Goal: Transaction & Acquisition: Purchase product/service

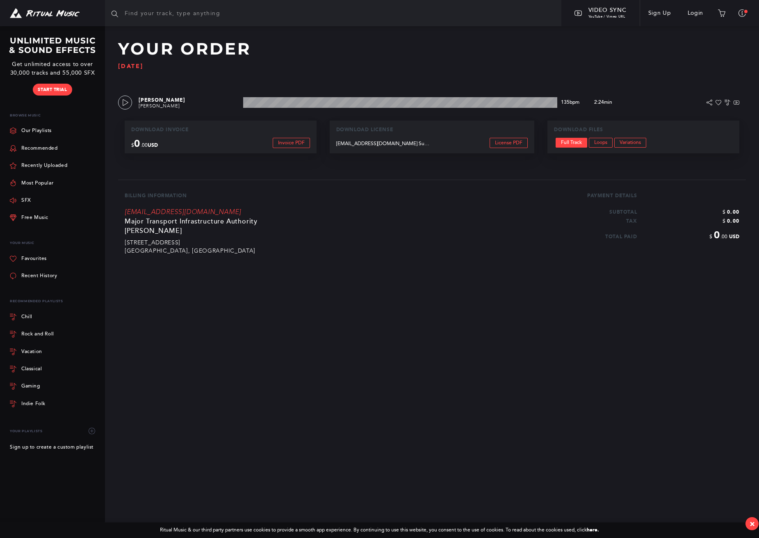
click at [327, 316] on section "Browse Playlists Blog Video Sync YouTube / Vimeo URL Sign Up Login Special Offe…" at bounding box center [379, 269] width 759 height 538
click at [697, 21] on link "Login" at bounding box center [696, 13] width 32 height 23
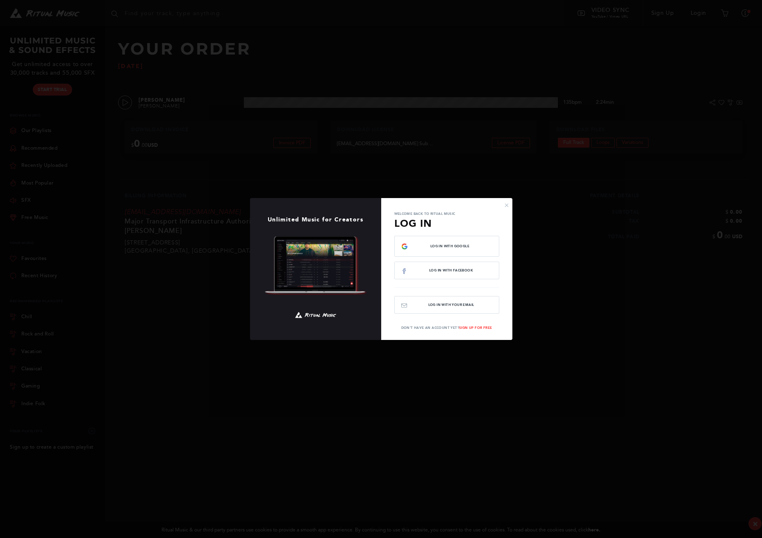
click at [693, 13] on div "× Unlimited Music for Creators Welcome back to Ritual Music Log In Log In with …" at bounding box center [381, 269] width 762 height 538
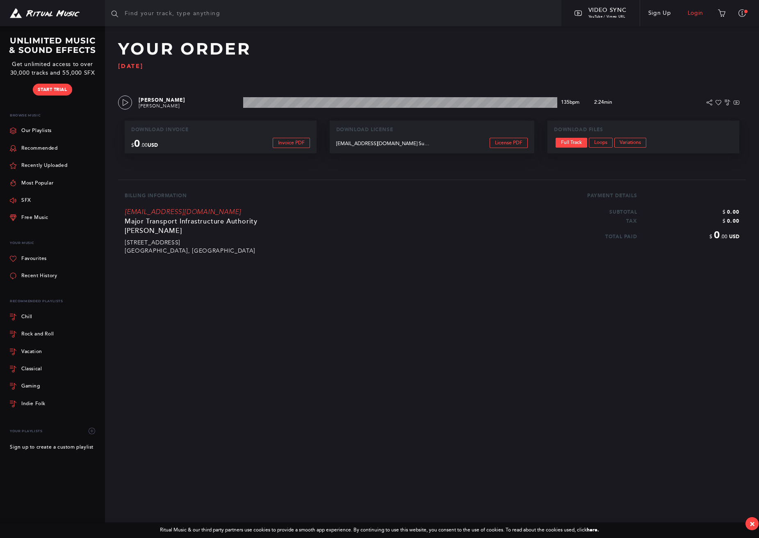
click at [693, 13] on link "Login" at bounding box center [696, 13] width 32 height 23
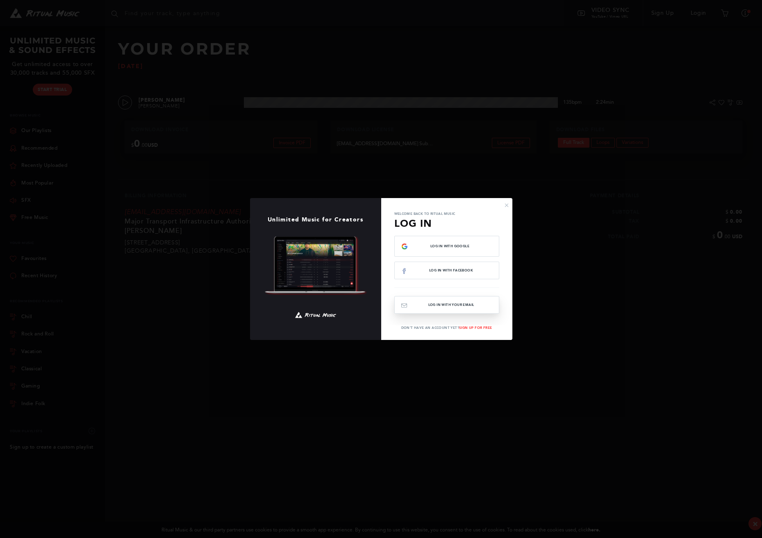
click at [452, 301] on button "Log In with your email" at bounding box center [446, 305] width 105 height 18
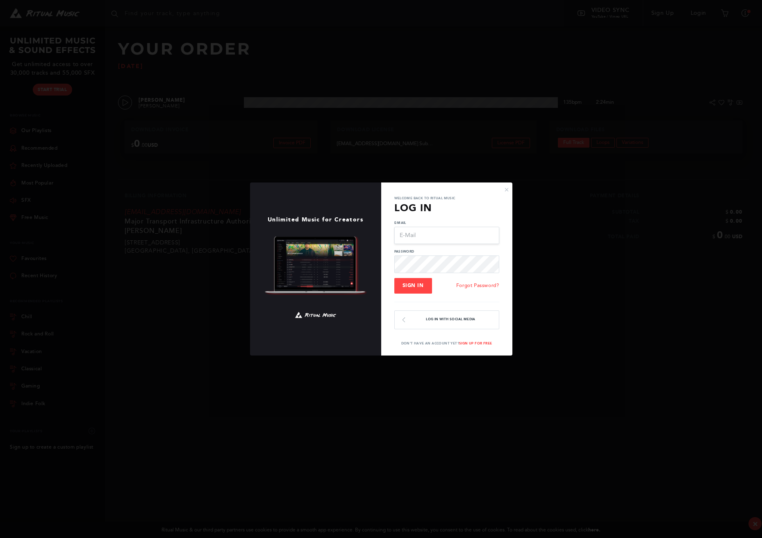
type input "[EMAIL_ADDRESS][DOMAIN_NAME]"
click at [407, 288] on span "Sign In" at bounding box center [413, 286] width 21 height 6
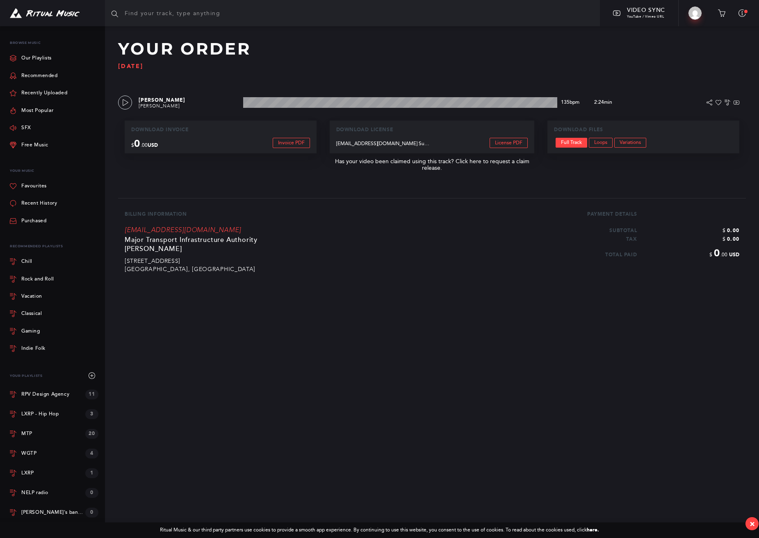
click at [230, 330] on section "Browse Playlists Blog Video Sync YouTube / Vimeo URL Big Build Video Profile Up…" at bounding box center [379, 269] width 759 height 538
click at [39, 73] on link "Recommended" at bounding box center [34, 75] width 48 height 17
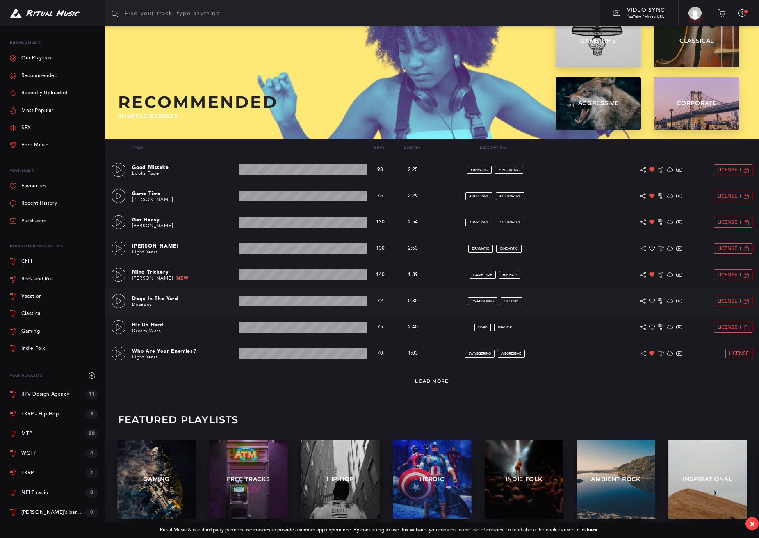
scroll to position [50, 0]
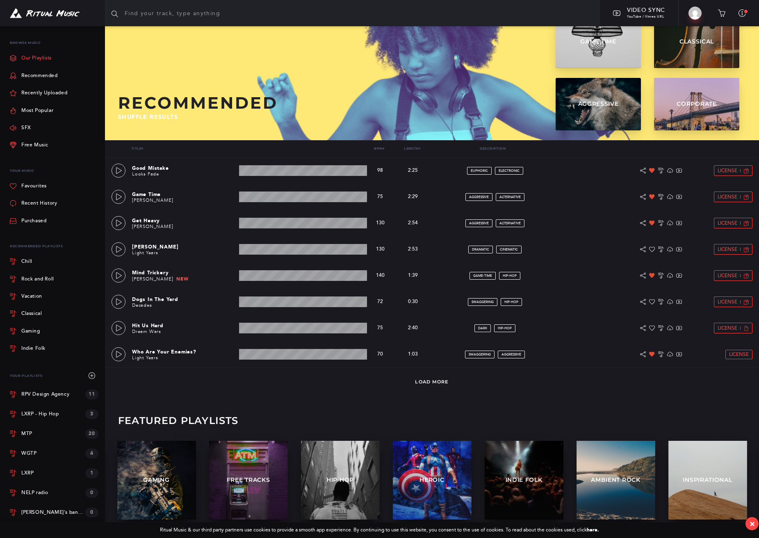
click at [38, 59] on link "Our Playlists" at bounding box center [31, 58] width 42 height 17
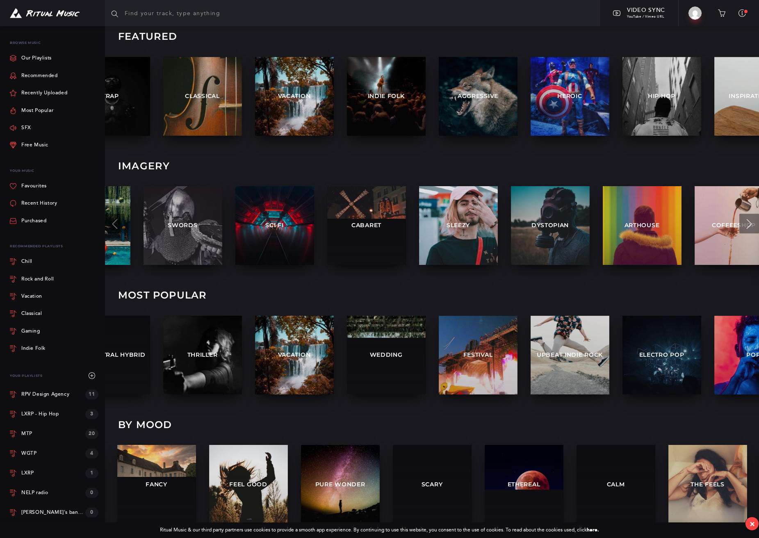
scroll to position [179, 0]
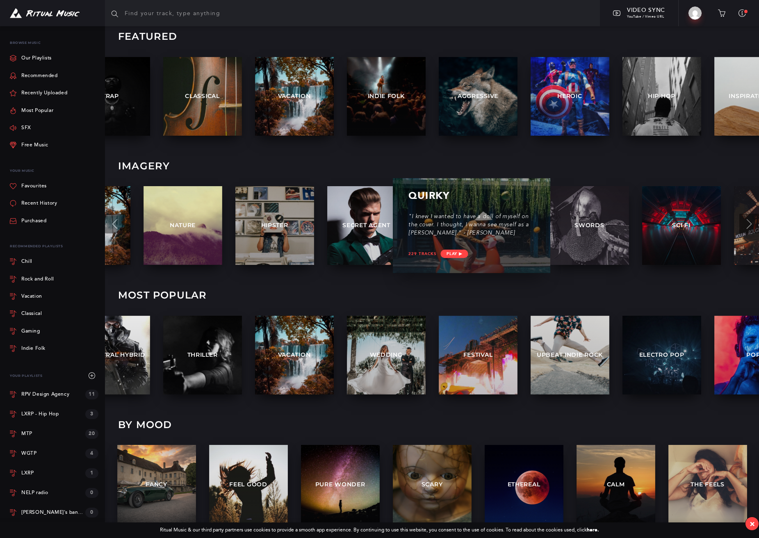
click at [470, 232] on p ""I knew I wanted to have a doll of myself on the cover. I thought, I wanna see …" at bounding box center [471, 225] width 126 height 25
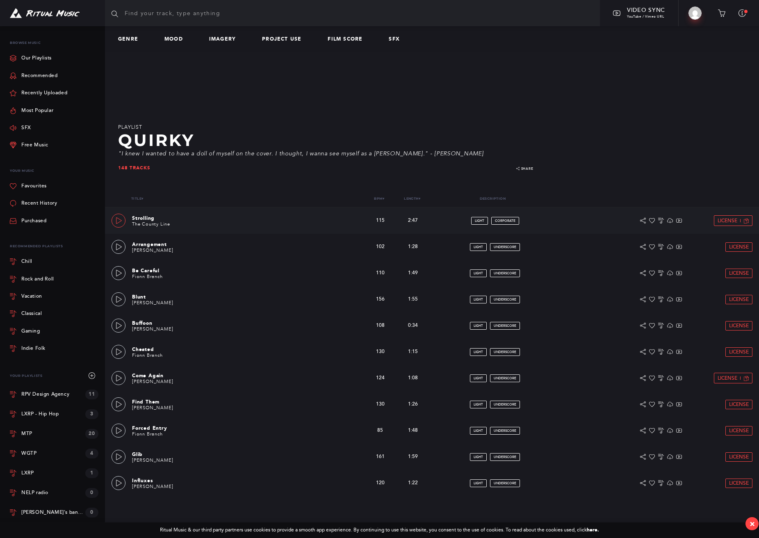
click at [118, 221] on icon at bounding box center [119, 220] width 7 height 7
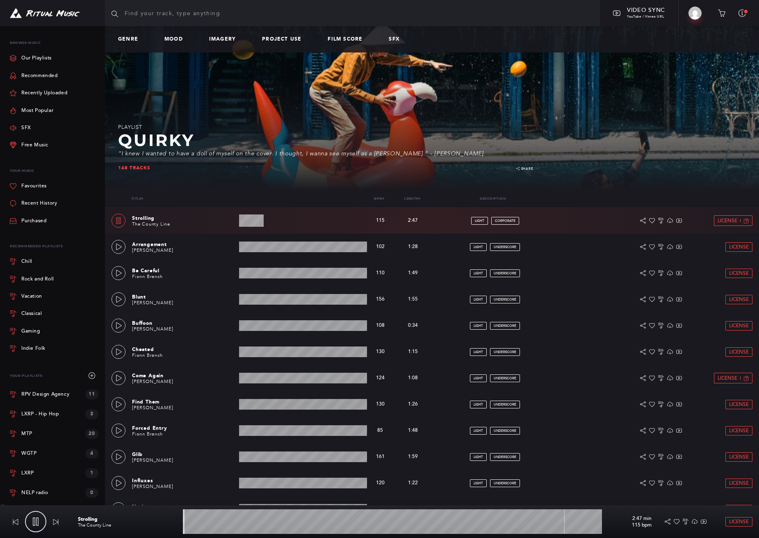
click at [118, 221] on icon at bounding box center [118, 220] width 7 height 7
click at [184, 206] on div "Title ▾ Bpm ▾ Length ▾ Description Actions" at bounding box center [432, 198] width 654 height 17
click at [118, 246] on icon at bounding box center [119, 247] width 7 height 7
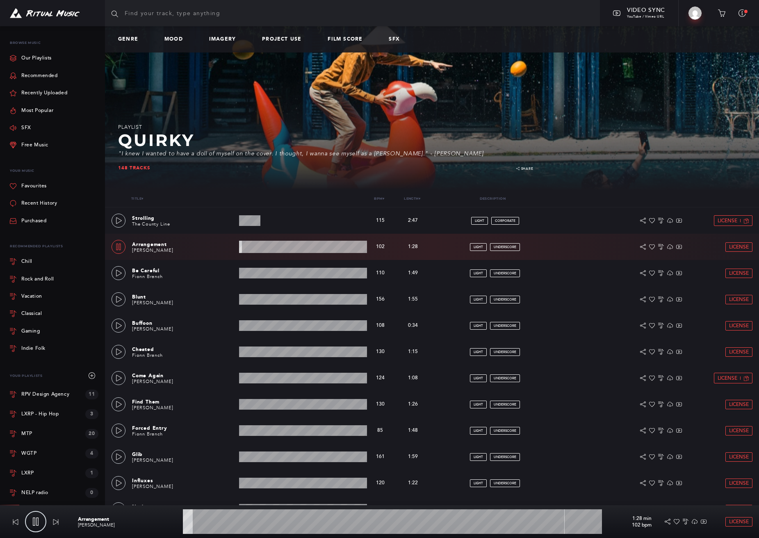
click at [118, 246] on icon at bounding box center [118, 247] width 5 height 7
click at [123, 247] on link at bounding box center [119, 247] width 14 height 14
click at [120, 273] on icon at bounding box center [119, 273] width 7 height 7
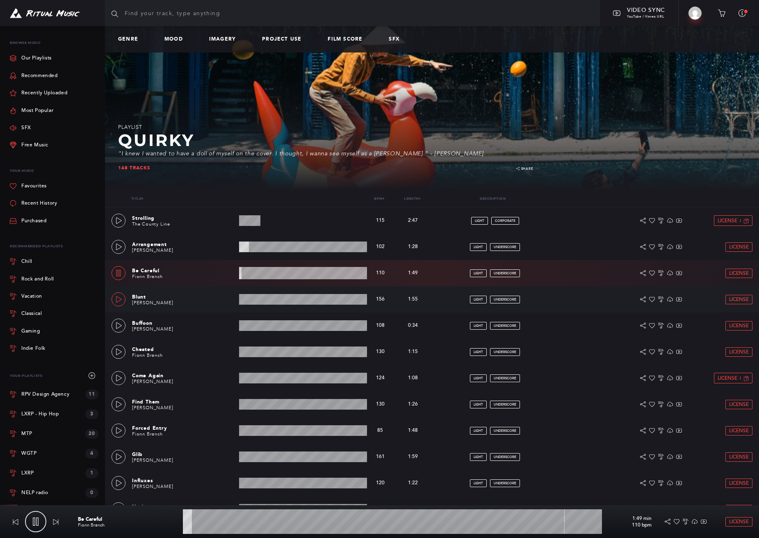
click at [120, 299] on icon at bounding box center [119, 299] width 7 height 7
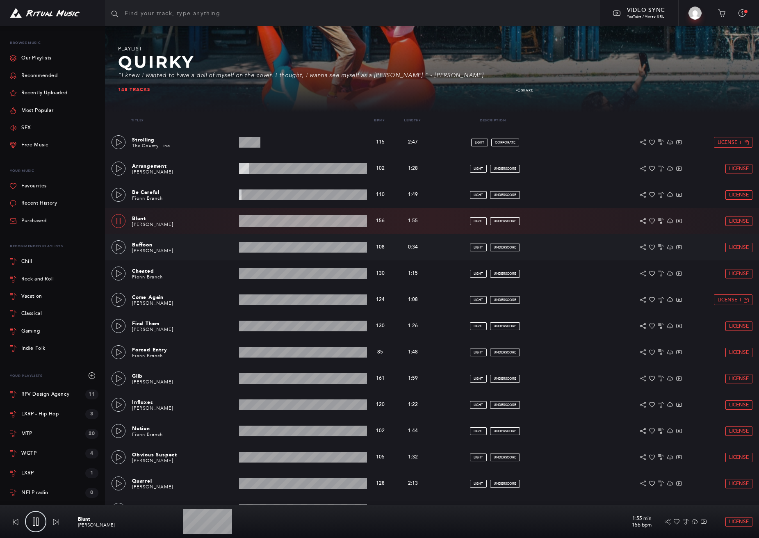
scroll to position [79, 0]
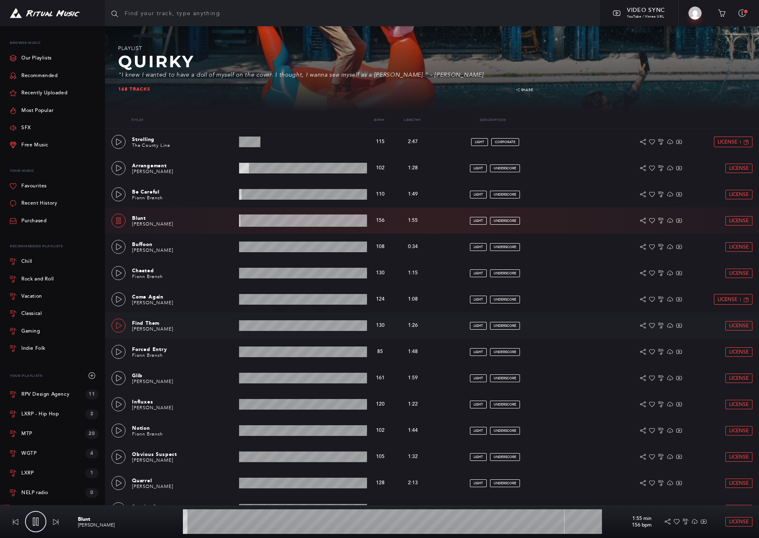
click at [117, 324] on icon at bounding box center [119, 325] width 7 height 7
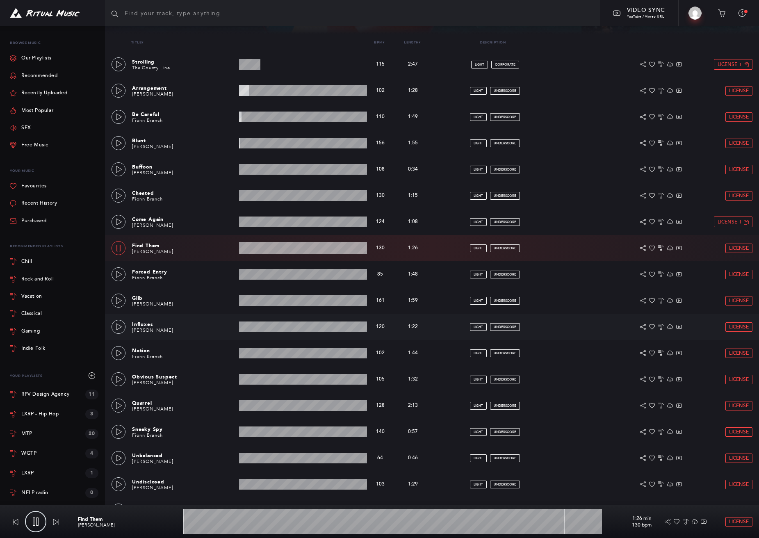
scroll to position [157, 0]
click at [118, 353] on icon at bounding box center [119, 352] width 7 height 7
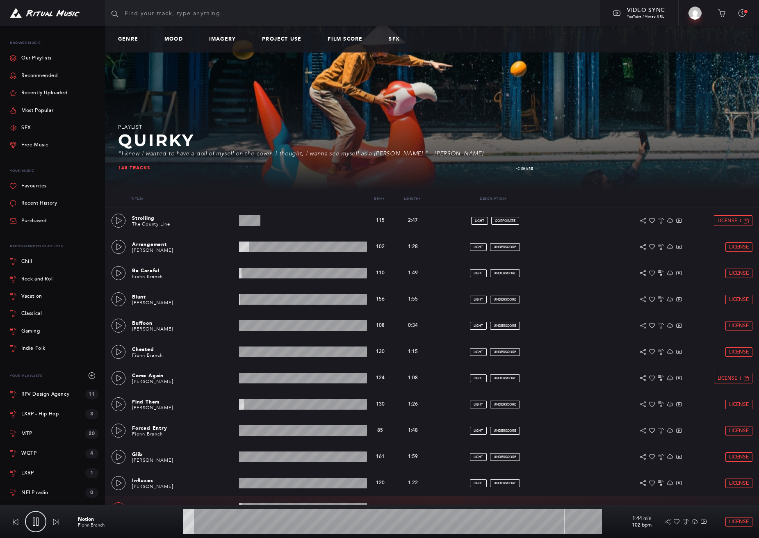
scroll to position [0, 0]
click at [50, 60] on link "Our Playlists" at bounding box center [31, 58] width 42 height 17
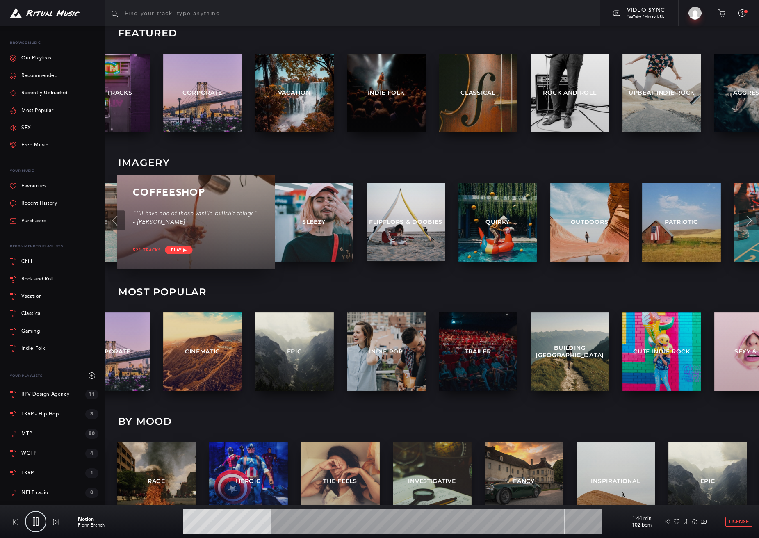
scroll to position [182, 0]
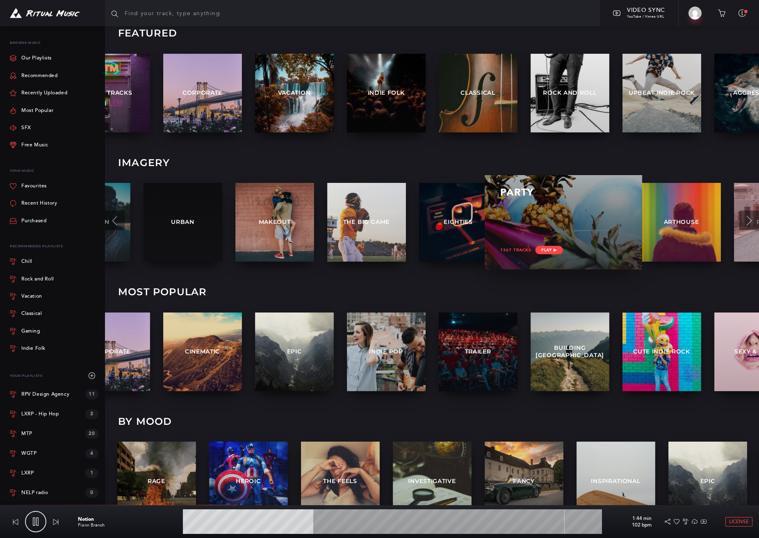
click at [563, 221] on div at bounding box center [563, 222] width 126 height 24
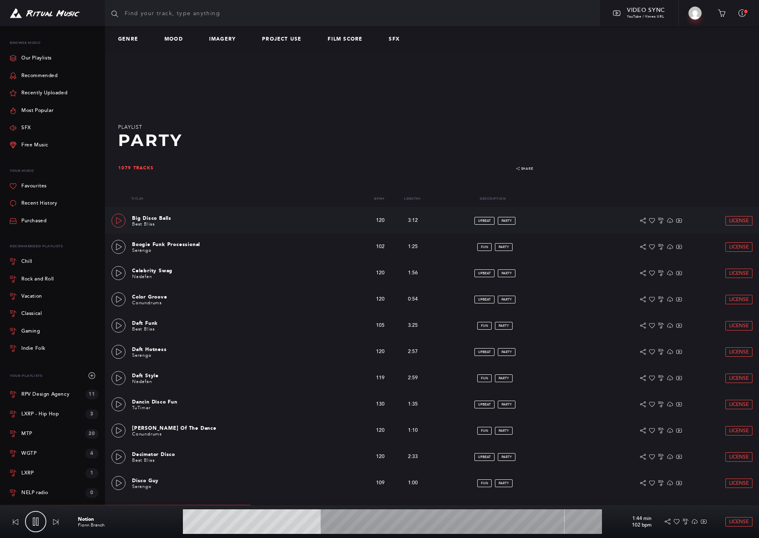
click at [118, 222] on icon at bounding box center [119, 220] width 7 height 7
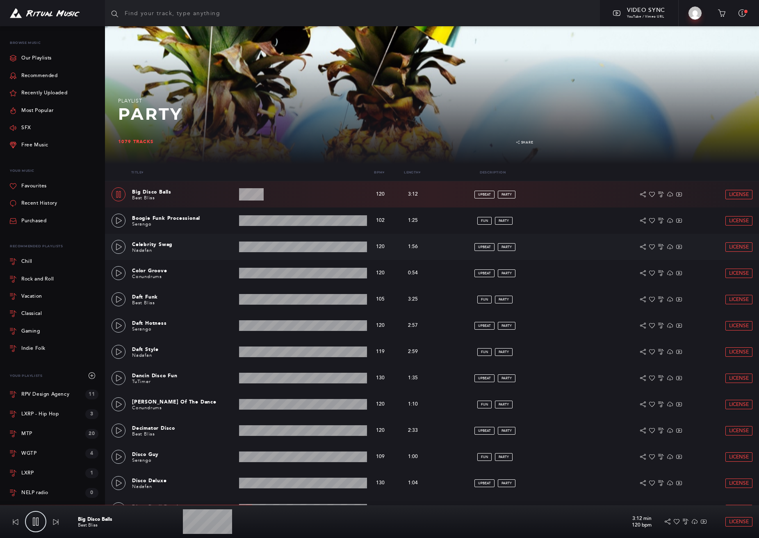
scroll to position [32, 0]
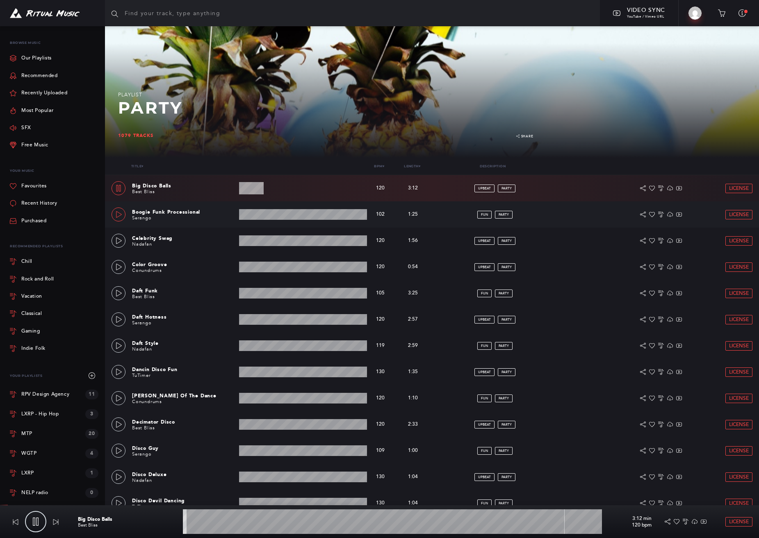
click at [119, 214] on icon at bounding box center [119, 214] width 7 height 7
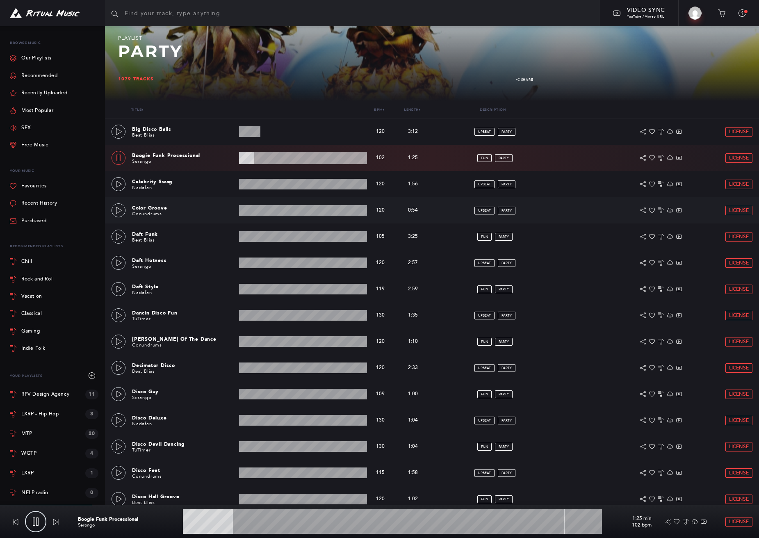
scroll to position [93, 0]
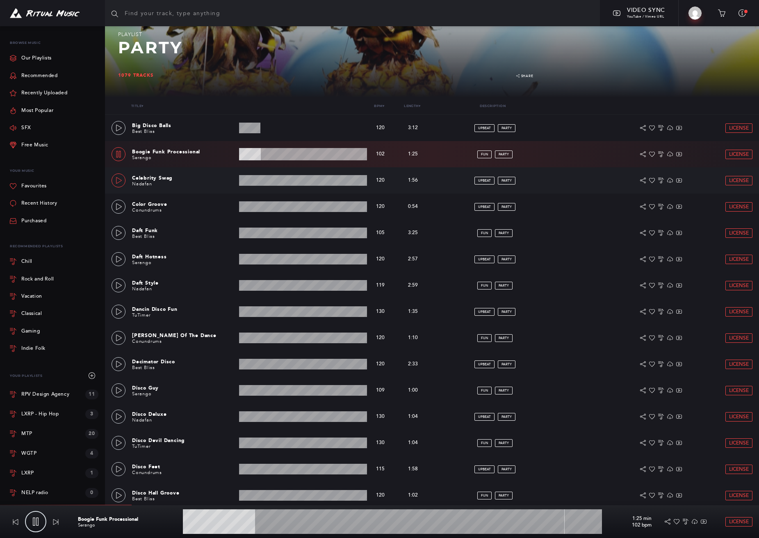
click at [117, 180] on icon at bounding box center [119, 180] width 7 height 7
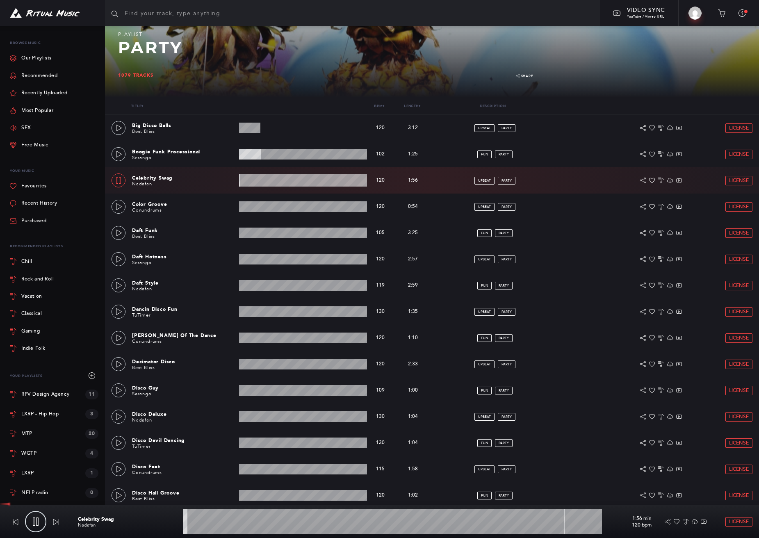
click at [219, 520] on wave at bounding box center [392, 521] width 419 height 25
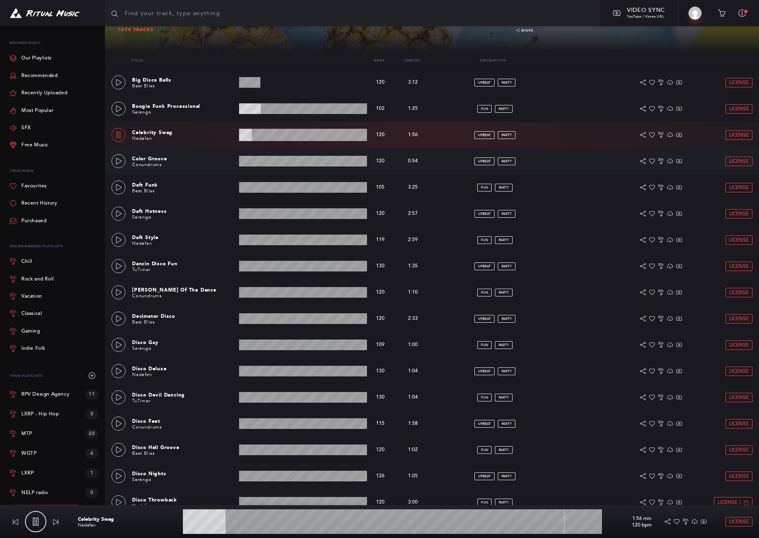
scroll to position [139, 0]
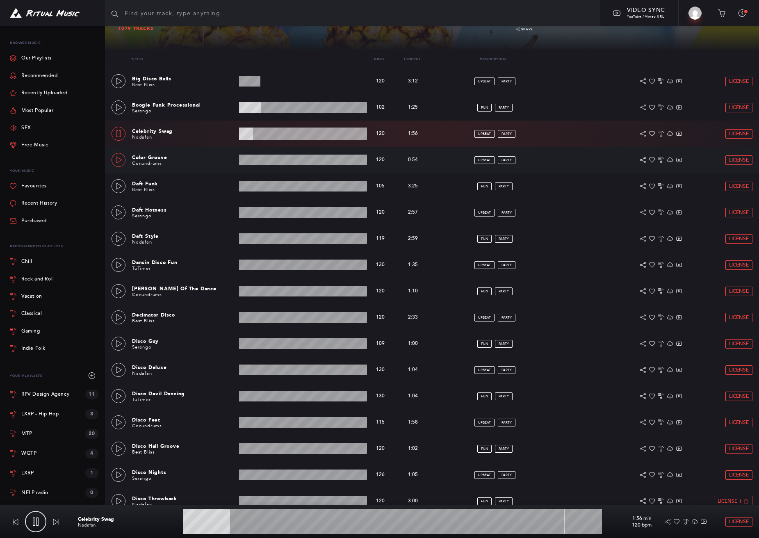
click at [120, 162] on icon at bounding box center [119, 160] width 7 height 7
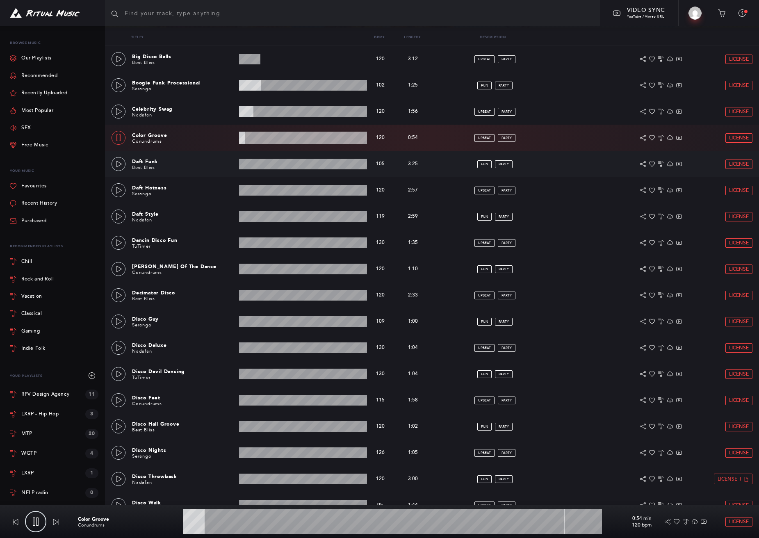
scroll to position [162, 0]
click at [117, 190] on icon at bounding box center [119, 190] width 7 height 7
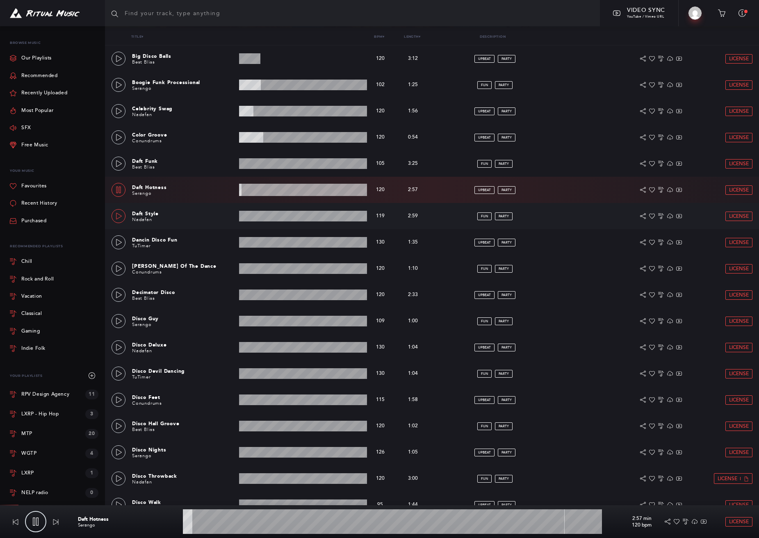
click at [118, 218] on icon at bounding box center [119, 216] width 6 height 7
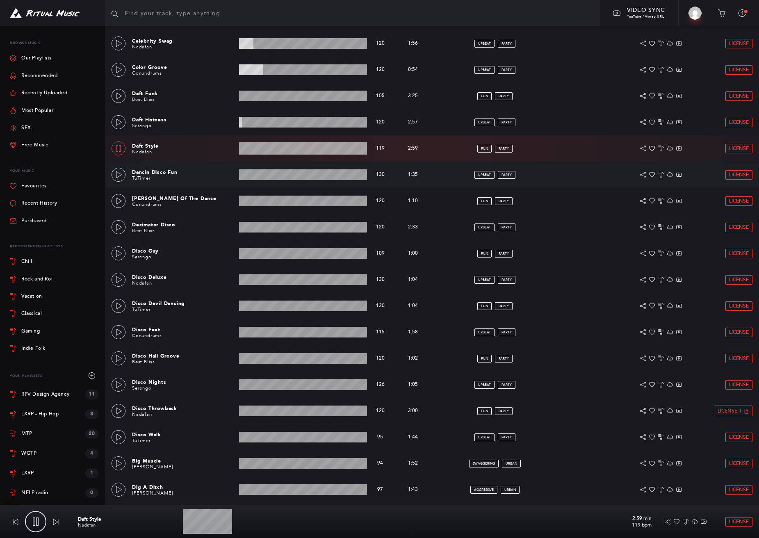
scroll to position [231, 0]
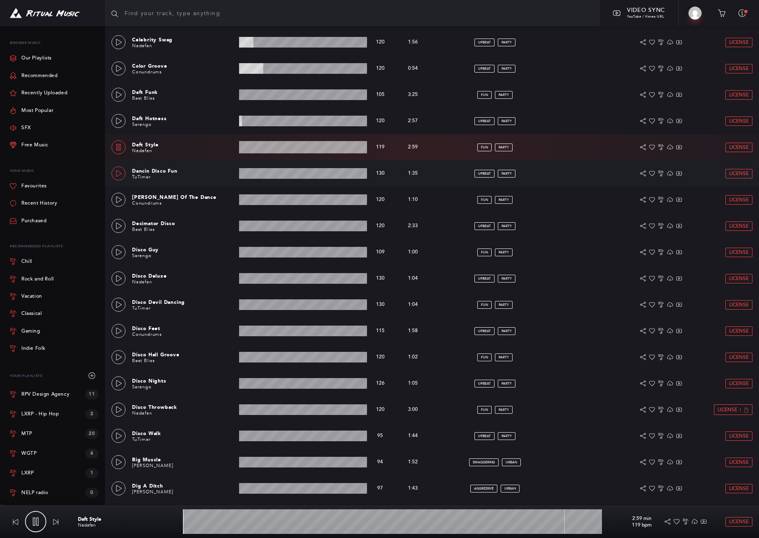
click at [122, 174] on icon at bounding box center [119, 173] width 7 height 7
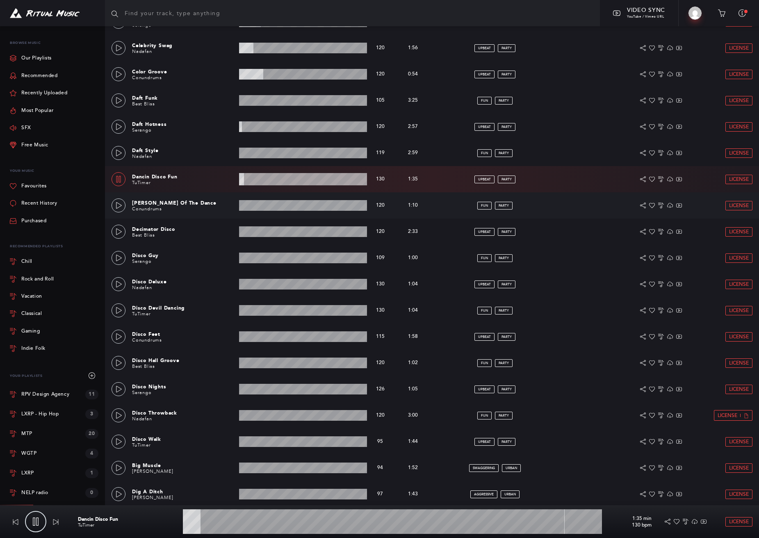
scroll to position [238, 0]
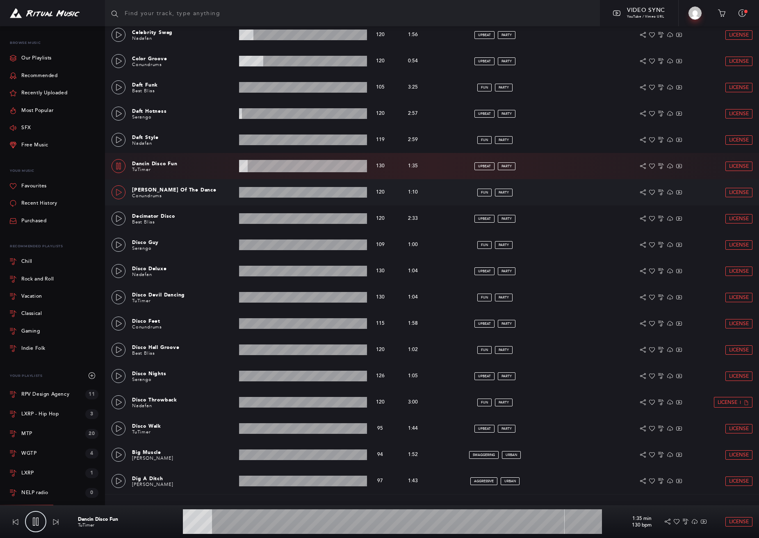
click at [119, 190] on icon at bounding box center [119, 192] width 7 height 7
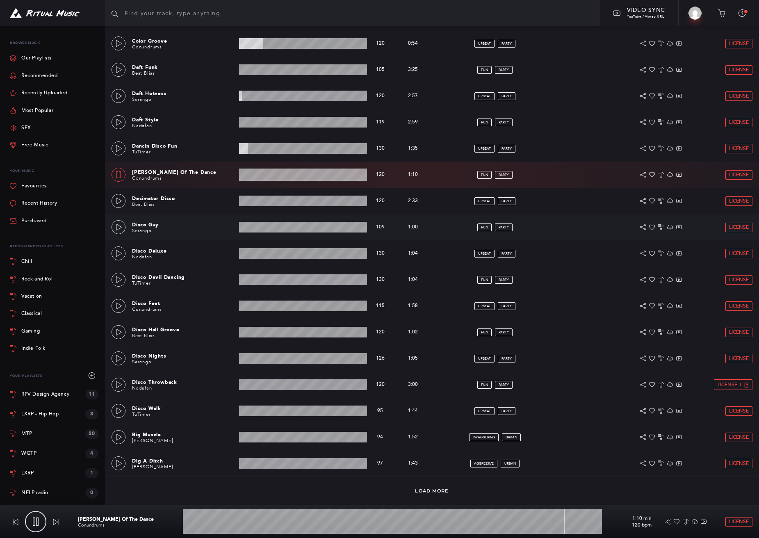
scroll to position [255, 0]
click at [119, 203] on icon at bounding box center [119, 201] width 7 height 7
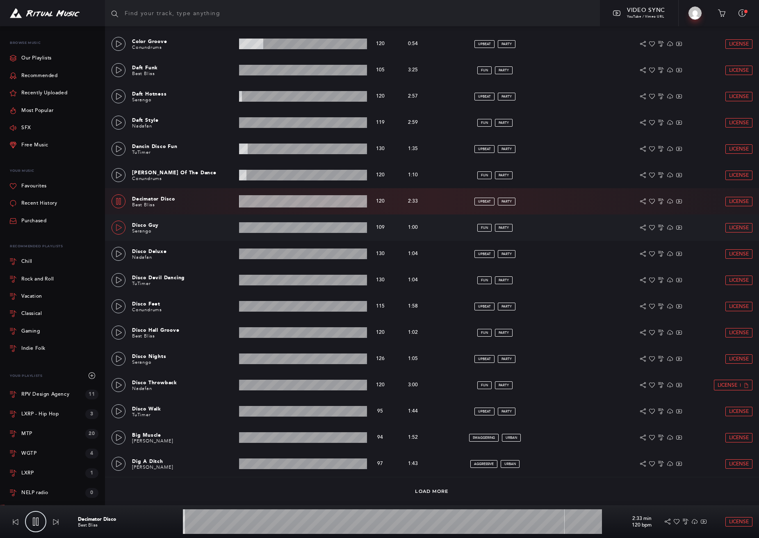
click at [119, 229] on icon at bounding box center [119, 227] width 6 height 7
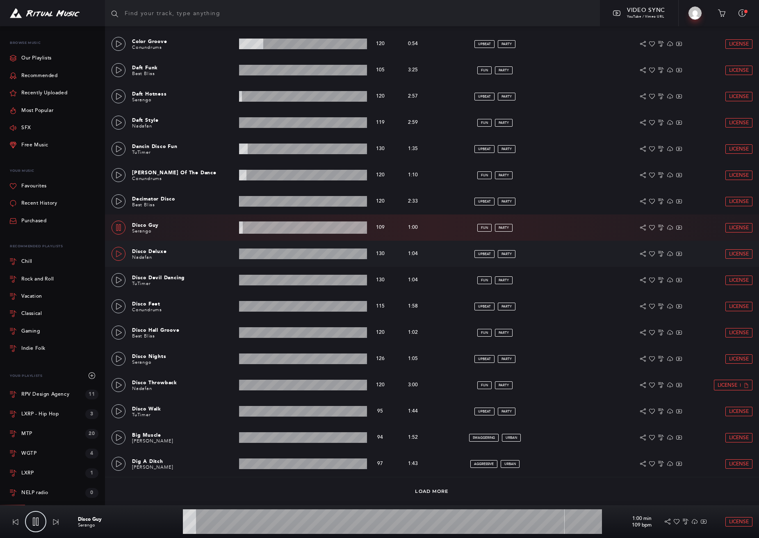
click at [117, 255] on icon at bounding box center [119, 254] width 7 height 7
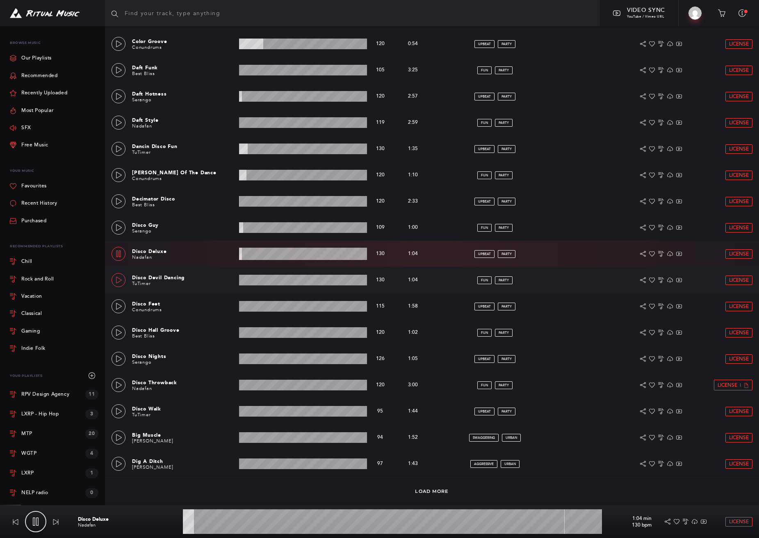
click at [119, 282] on icon at bounding box center [119, 280] width 7 height 7
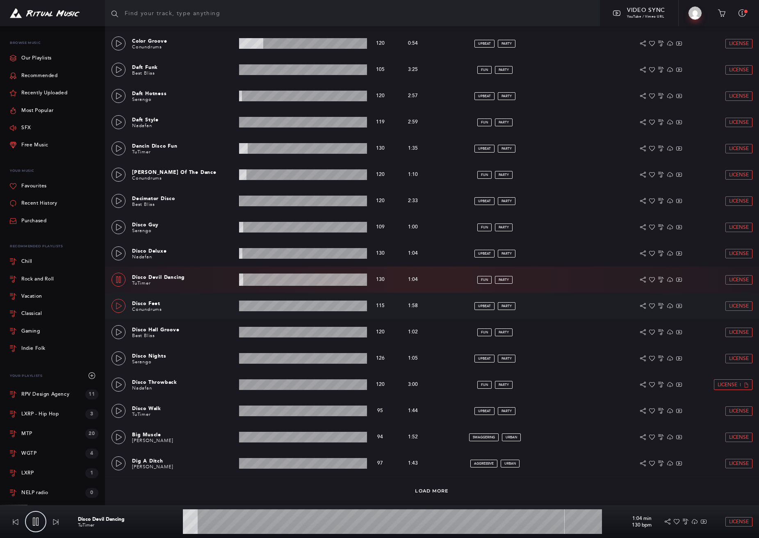
click at [118, 308] on icon at bounding box center [119, 306] width 7 height 7
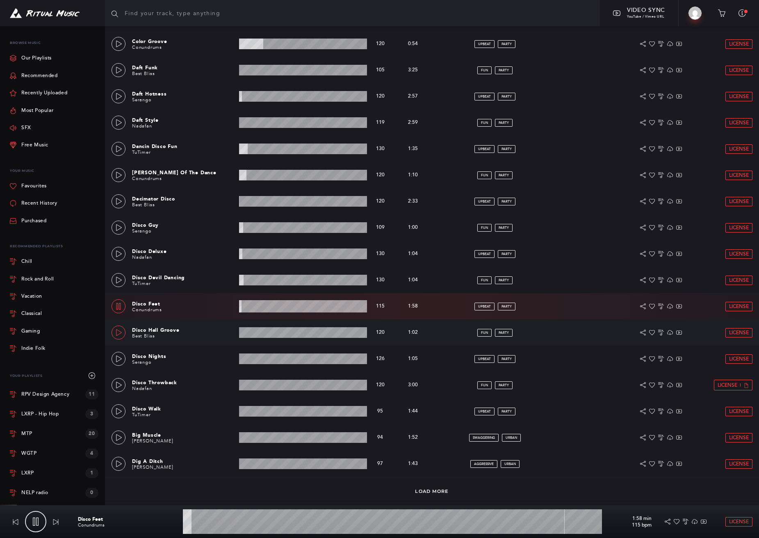
click at [118, 337] on link at bounding box center [119, 333] width 14 height 14
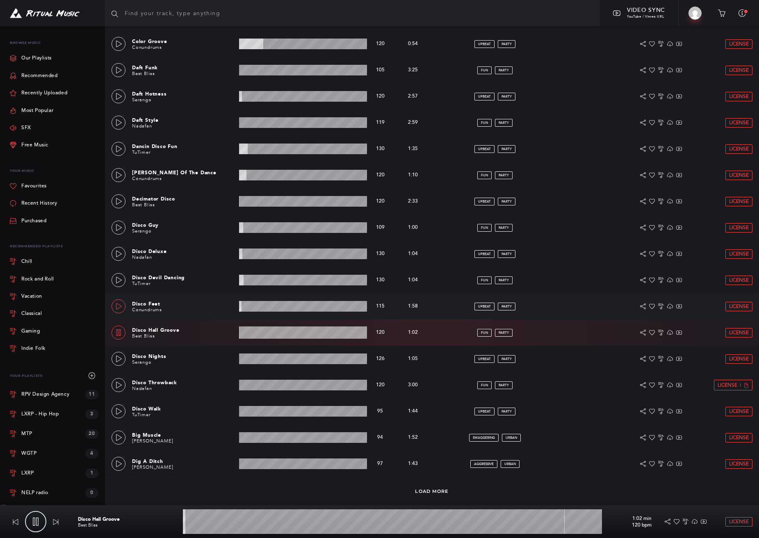
click at [119, 307] on icon at bounding box center [119, 306] width 7 height 7
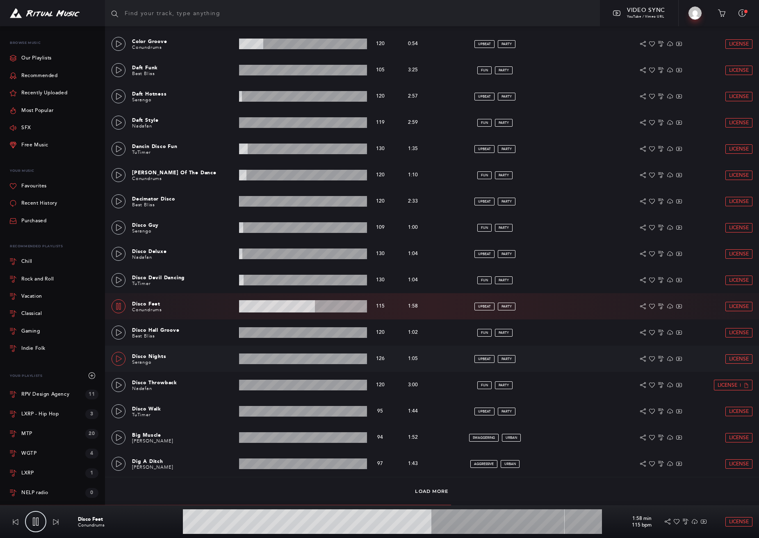
click at [119, 361] on icon at bounding box center [119, 359] width 7 height 7
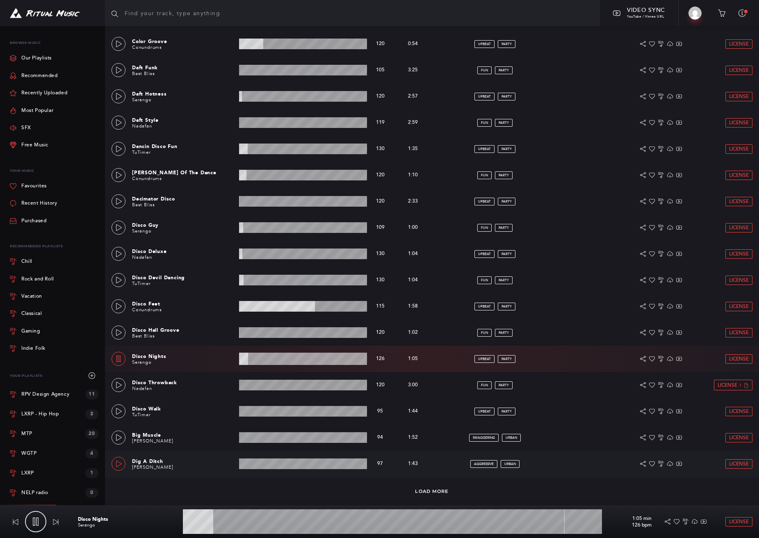
click at [116, 461] on icon at bounding box center [119, 464] width 7 height 7
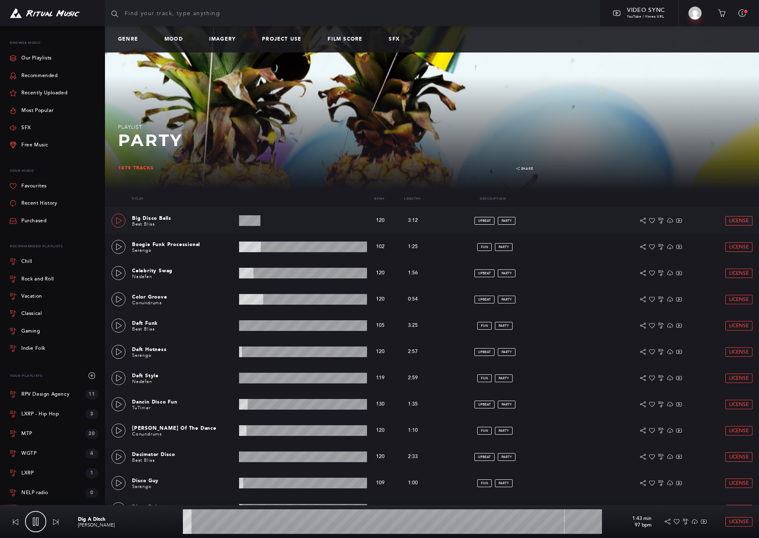
scroll to position [0, 0]
click at [118, 221] on icon at bounding box center [119, 220] width 7 height 7
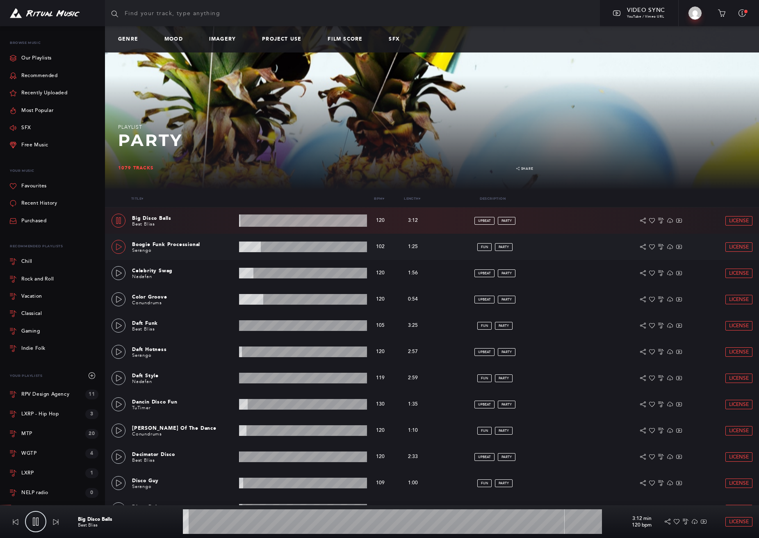
click at [119, 249] on icon at bounding box center [119, 247] width 6 height 7
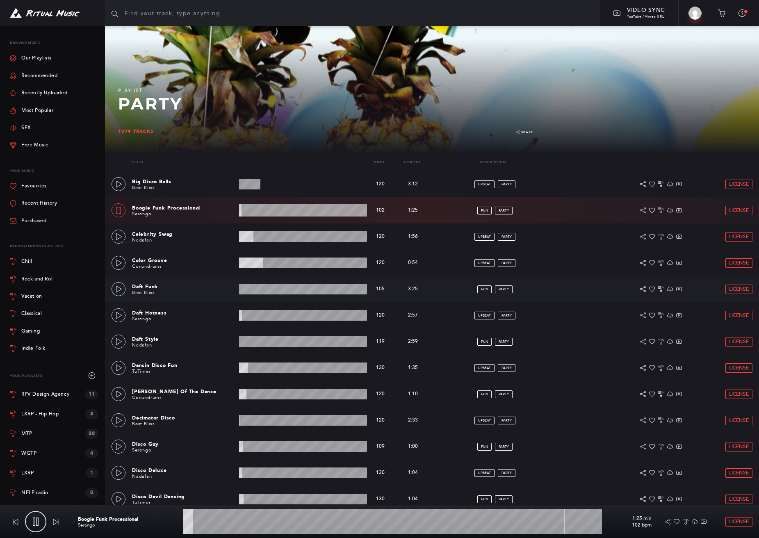
scroll to position [37, 0]
click at [31, 60] on link "Our Playlists" at bounding box center [31, 58] width 42 height 17
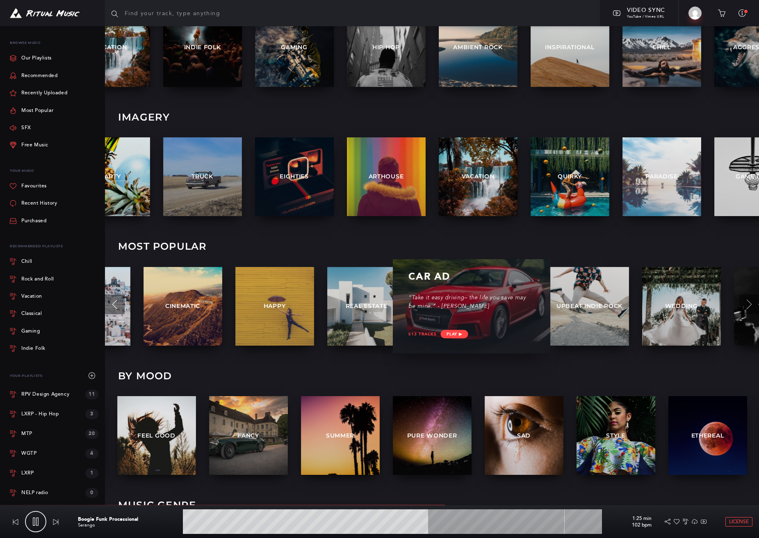
scroll to position [228, 0]
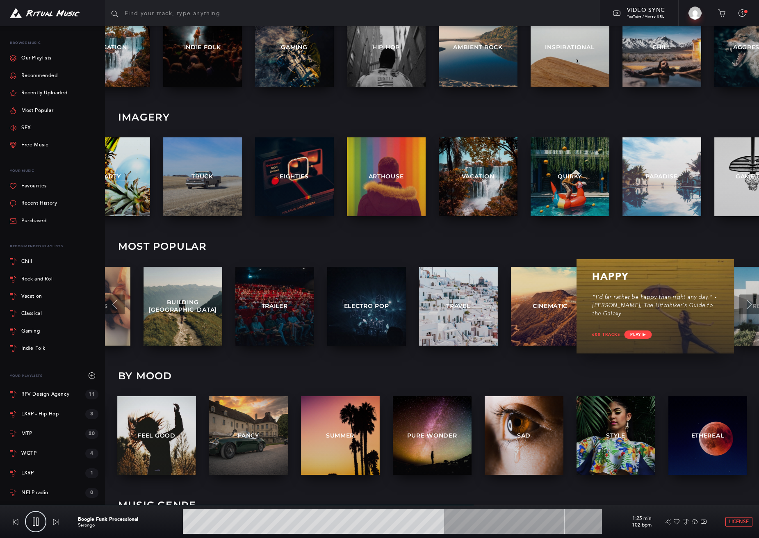
click at [659, 303] on p "“I'd far rather be happy than right any day.” - Douglas Adams, The Hitchhiker's…" at bounding box center [655, 306] width 126 height 25
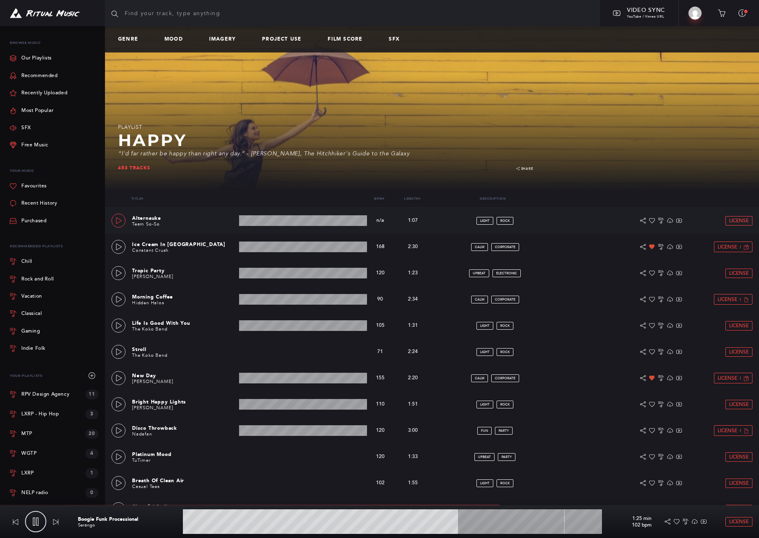
click at [119, 219] on icon at bounding box center [119, 220] width 7 height 7
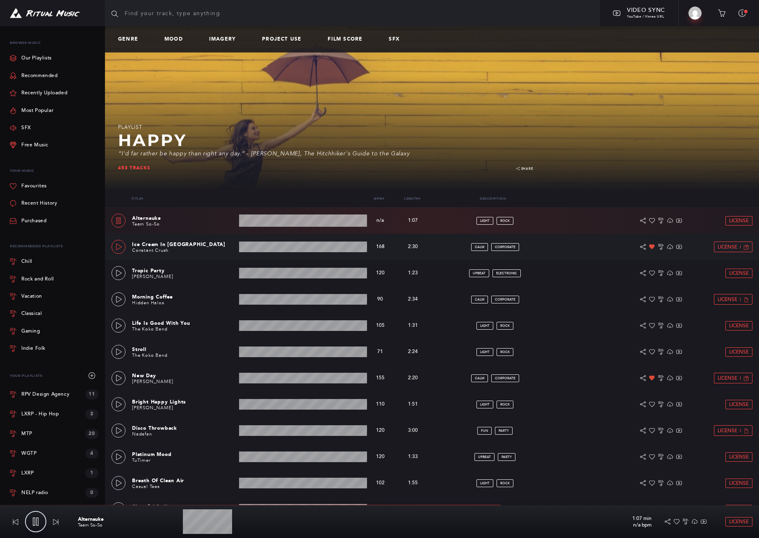
click at [119, 247] on icon at bounding box center [119, 247] width 7 height 7
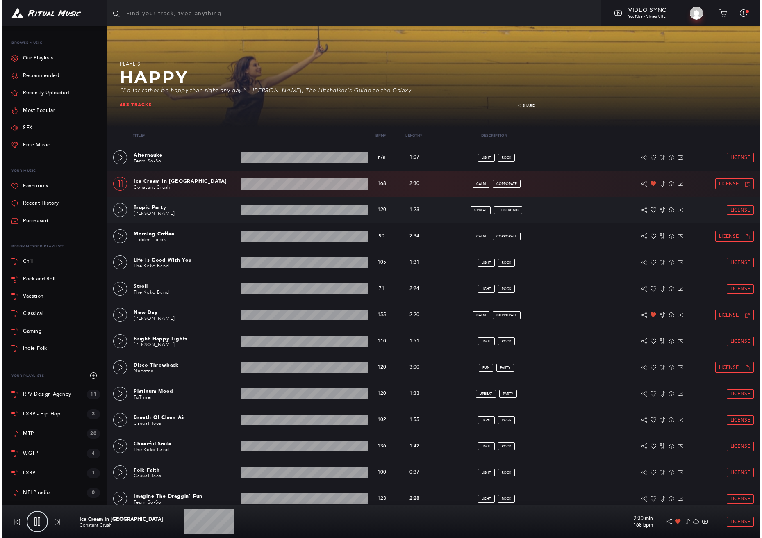
scroll to position [64, 0]
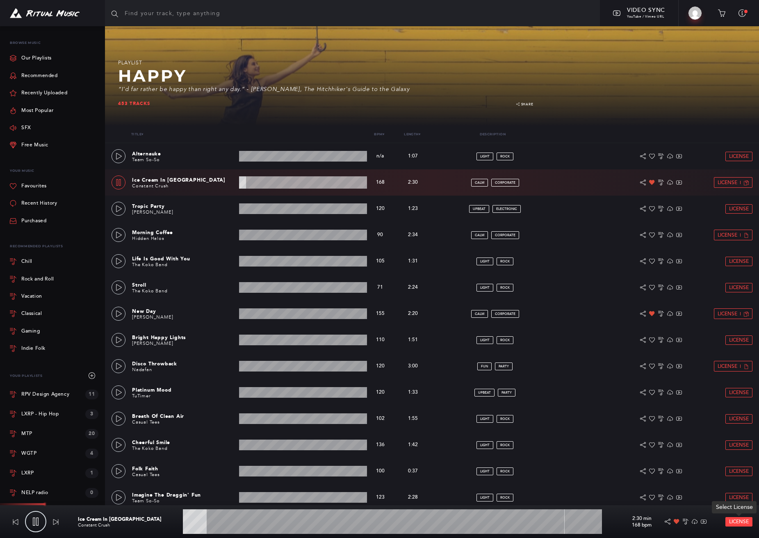
click at [734, 521] on span "License" at bounding box center [739, 521] width 20 height 5
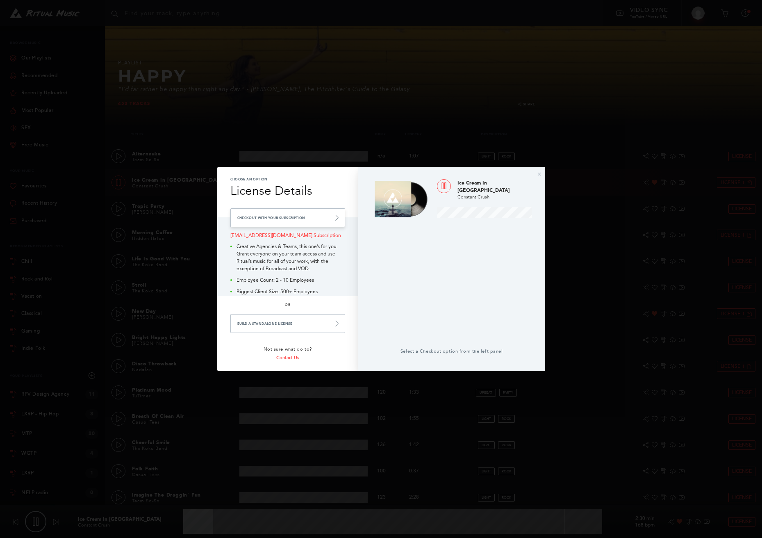
click at [267, 217] on link "Checkout with your Subscription" at bounding box center [287, 217] width 115 height 19
type input "14.34"
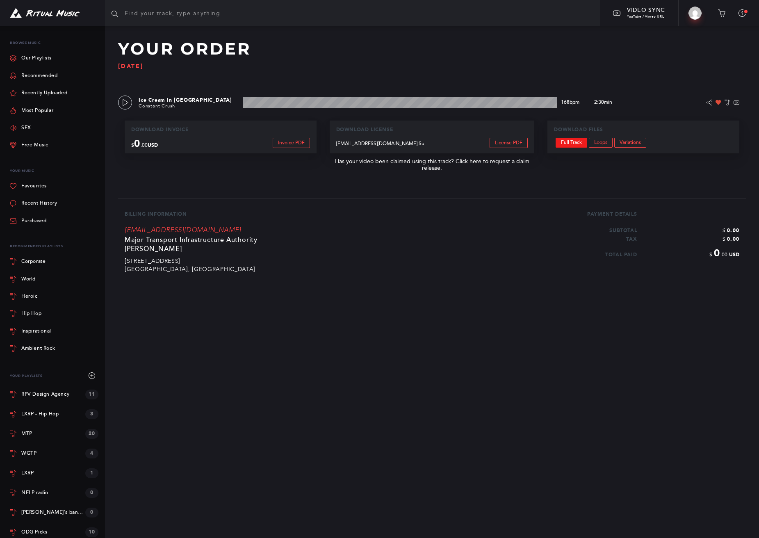
click at [570, 141] on link "Full Track" at bounding box center [572, 143] width 32 height 10
